Goal: Information Seeking & Learning: Learn about a topic

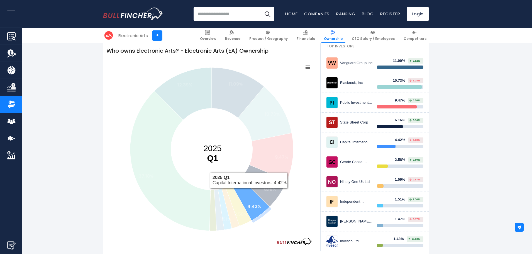
drag, startPoint x: 257, startPoint y: 177, endPoint x: 245, endPoint y: 196, distance: 22.3
click at [245, 196] on g at bounding box center [211, 148] width 163 height 163
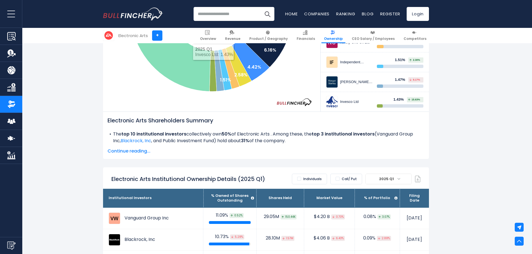
scroll to position [390, 0]
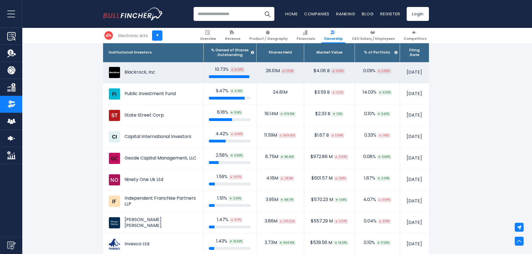
click at [131, 72] on td "Blackrock, Inc" at bounding box center [153, 72] width 100 height 21
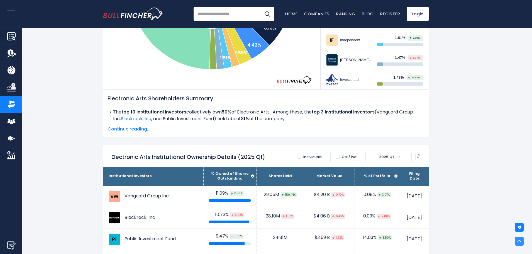
scroll to position [0, 0]
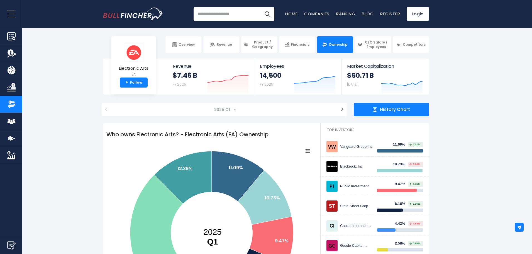
click at [208, 15] on input "search" at bounding box center [234, 14] width 81 height 14
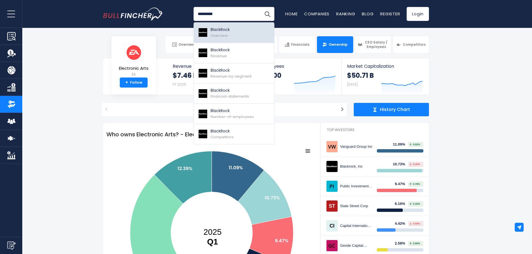
type input "*********"
click at [246, 29] on link "BlackRock Overview" at bounding box center [234, 33] width 80 height 20
click at [206, 30] on img at bounding box center [203, 32] width 10 height 9
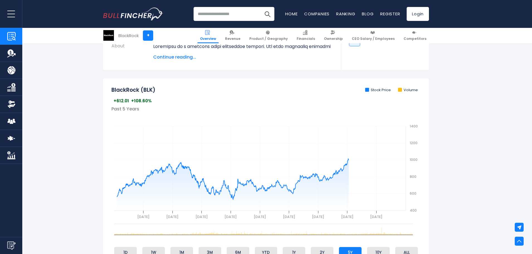
scroll to position [167, 0]
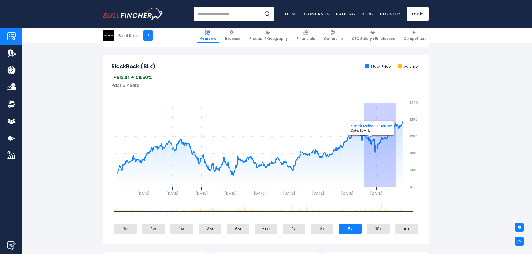
drag, startPoint x: 396, startPoint y: 157, endPoint x: 348, endPoint y: 154, distance: 48.3
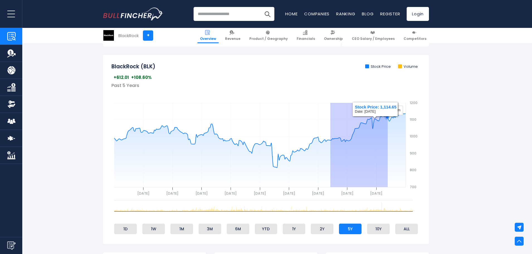
drag, startPoint x: 337, startPoint y: 156, endPoint x: 393, endPoint y: 160, distance: 55.6
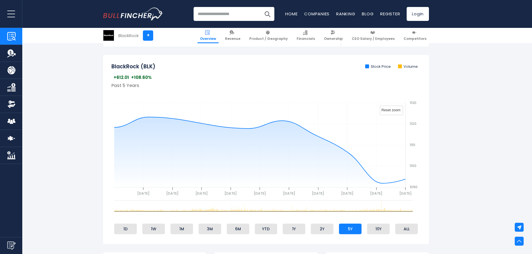
click at [388, 111] on text "Reset zoom" at bounding box center [390, 110] width 19 height 4
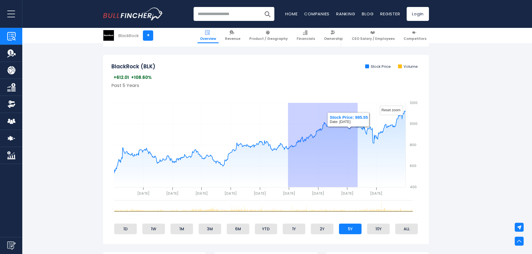
drag, startPoint x: 351, startPoint y: 166, endPoint x: 347, endPoint y: 166, distance: 4.5
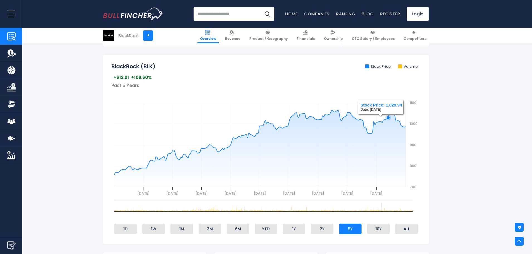
click at [390, 107] on rect "gh" at bounding box center [391, 110] width 23 height 9
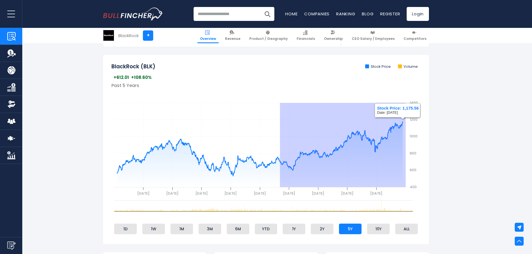
drag, startPoint x: 280, startPoint y: 176, endPoint x: 446, endPoint y: 163, distance: 166.4
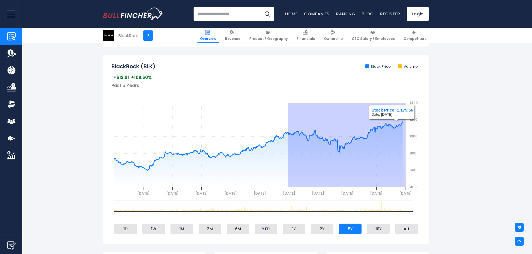
drag, startPoint x: 288, startPoint y: 167, endPoint x: 456, endPoint y: 171, distance: 168.2
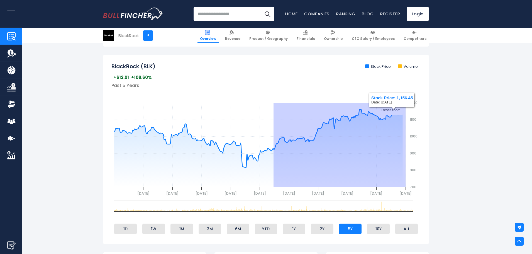
drag, startPoint x: 312, startPoint y: 167, endPoint x: 501, endPoint y: 157, distance: 189.1
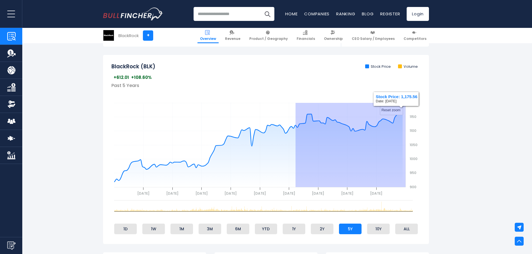
drag, startPoint x: 295, startPoint y: 172, endPoint x: 491, endPoint y: 168, distance: 195.8
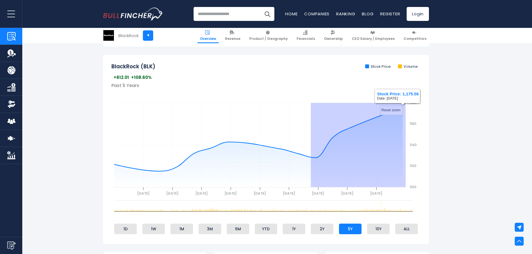
drag, startPoint x: 316, startPoint y: 177, endPoint x: 465, endPoint y: 171, distance: 148.8
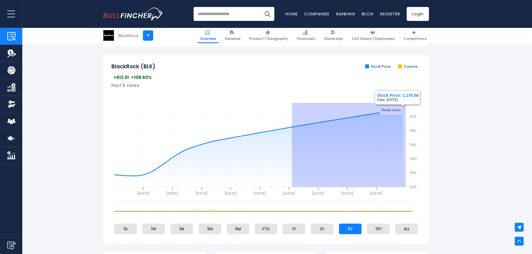
drag, startPoint x: 292, startPoint y: 176, endPoint x: 495, endPoint y: 169, distance: 203.4
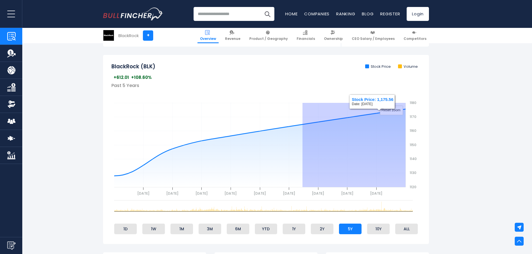
drag, startPoint x: 302, startPoint y: 167, endPoint x: 476, endPoint y: 170, distance: 173.5
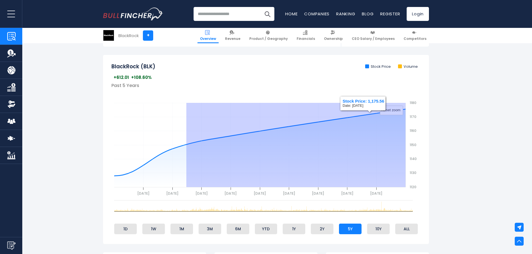
drag, startPoint x: 188, startPoint y: 169, endPoint x: 529, endPoint y: 171, distance: 341.1
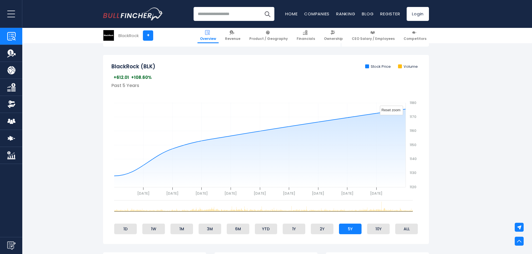
click at [391, 112] on rect "gh" at bounding box center [391, 110] width 23 height 9
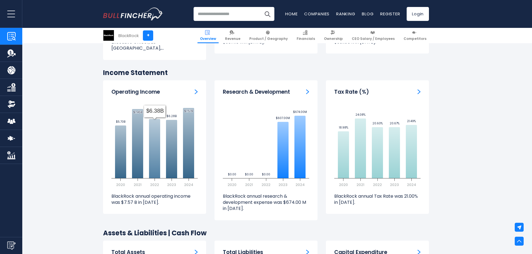
scroll to position [835, 0]
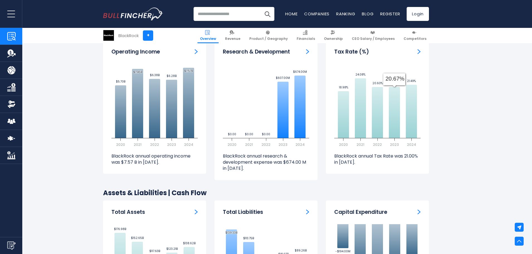
click at [354, 153] on p "BlackRock annual Tax Rate was 21.00% in 2024." at bounding box center [377, 159] width 86 height 13
drag, startPoint x: 354, startPoint y: 151, endPoint x: 396, endPoint y: 149, distance: 42.4
click at [396, 153] on p "BlackRock annual Tax Rate was 21.00% in 2024." at bounding box center [377, 159] width 86 height 13
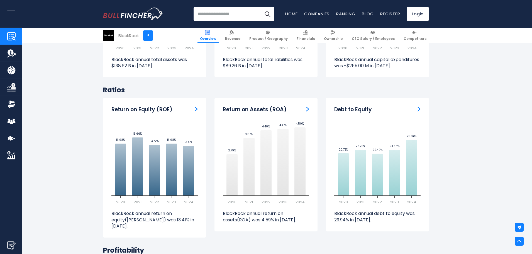
scroll to position [1088, 0]
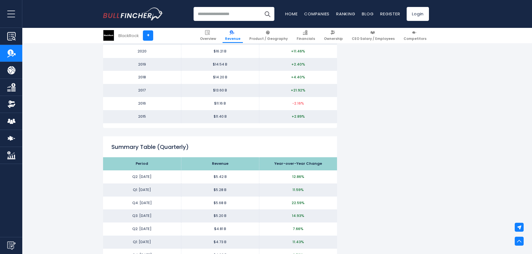
scroll to position [668, 0]
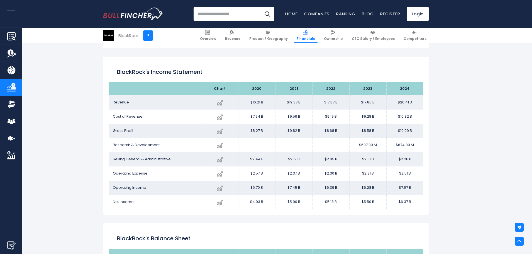
scroll to position [274, 0]
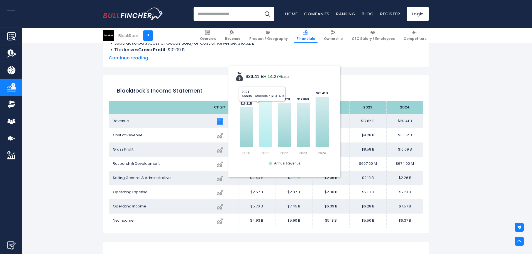
drag, startPoint x: 168, startPoint y: 119, endPoint x: 266, endPoint y: 123, distance: 97.5
click at [266, 123] on tr "Revenue Created with Highcharts 12.1.2 $20.41 B + 14.27% 2024 $16.21B ​ $16.21B…" at bounding box center [266, 121] width 315 height 14
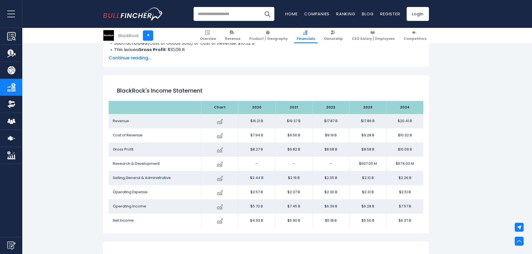
click at [170, 98] on div "BlackRock's Income Statement" at bounding box center [266, 91] width 315 height 20
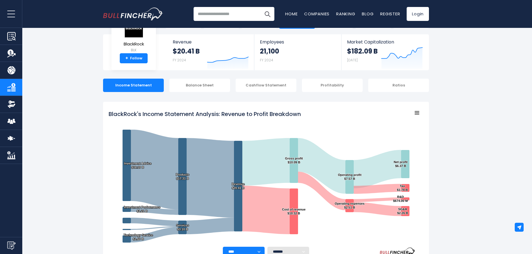
scroll to position [28, 0]
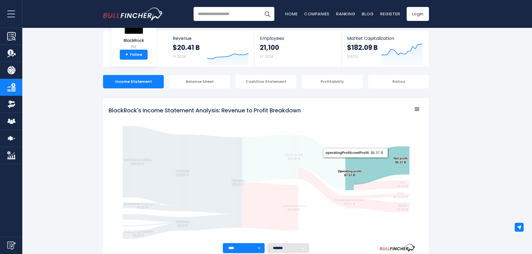
drag, startPoint x: 356, startPoint y: 163, endPoint x: 351, endPoint y: 147, distance: 16.6
click at [351, 147] on icon "Created with Highcharts 12.1.2 Chart context menu BlackRock's Income Statement …" at bounding box center [266, 173] width 315 height 139
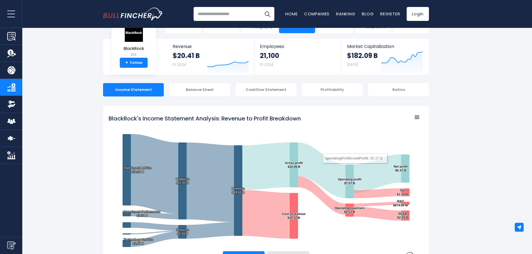
scroll to position [0, 0]
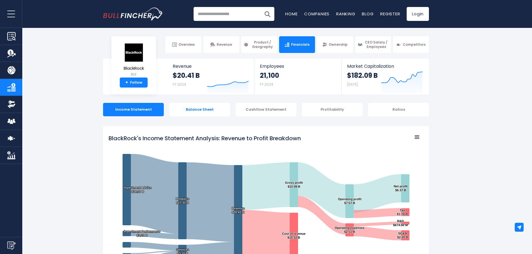
click at [195, 109] on div "Balance Sheet" at bounding box center [199, 109] width 61 height 13
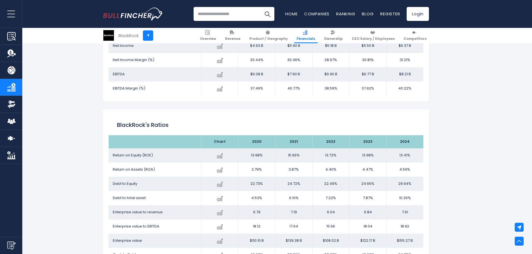
scroll to position [975, 0]
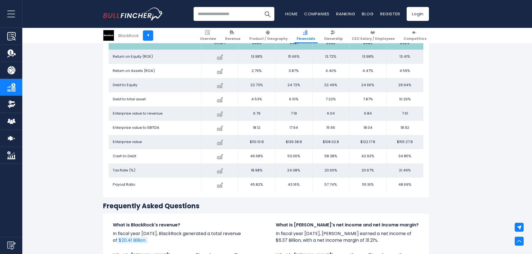
click at [125, 55] on span "Return on Equity (ROE)" at bounding box center [133, 56] width 40 height 5
drag, startPoint x: 125, startPoint y: 55, endPoint x: 137, endPoint y: 77, distance: 24.7
click at [137, 77] on tbody "Return on Equity ([PERSON_NAME]) Created with Highcharts 12.1.2 13.41% -4.08% 2…" at bounding box center [266, 121] width 315 height 142
click at [137, 77] on td "Return on Assets (ROA)" at bounding box center [155, 71] width 92 height 14
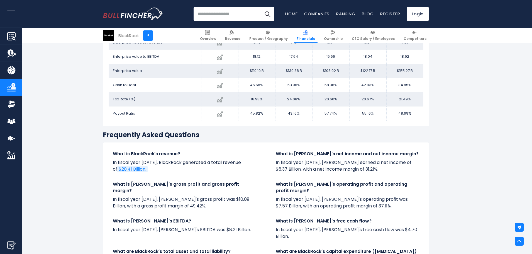
scroll to position [1086, 0]
